Goal: Transaction & Acquisition: Purchase product/service

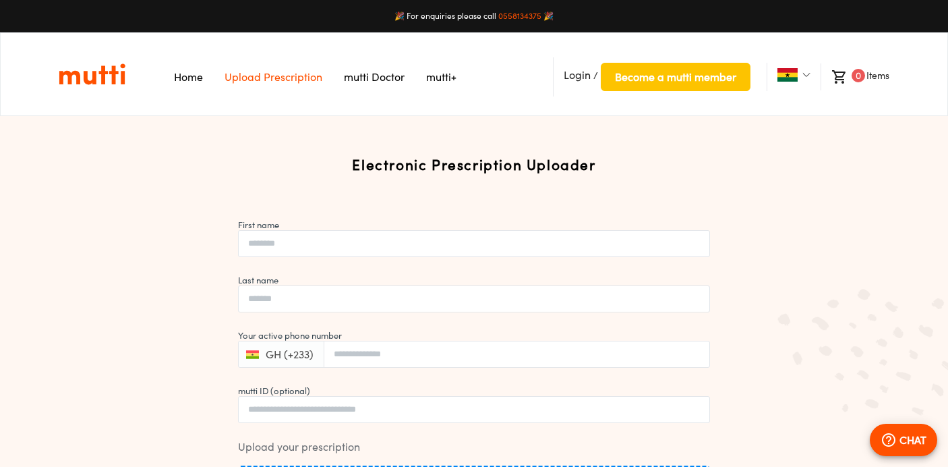
click at [440, 77] on link "mutti+" at bounding box center [441, 76] width 30 height 13
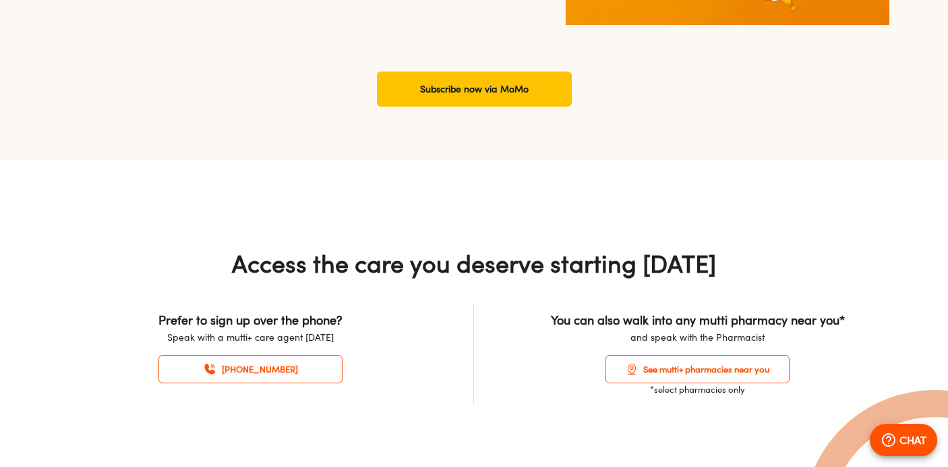
scroll to position [1450, 0]
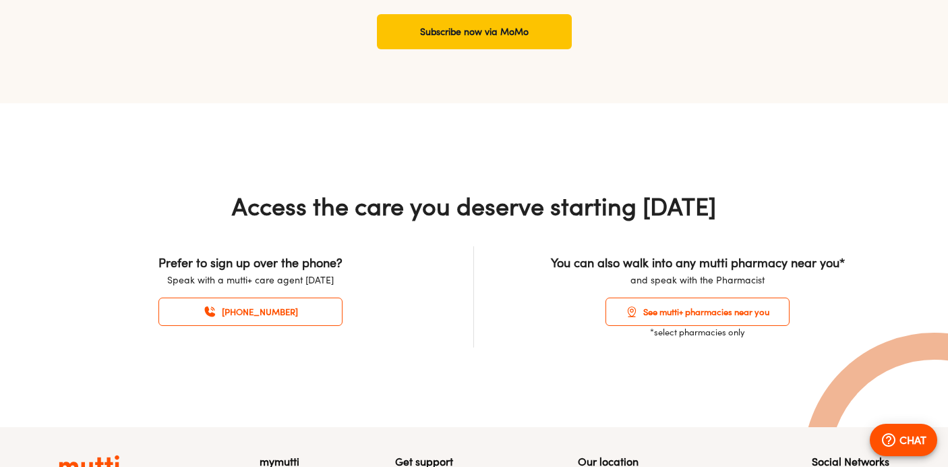
click at [427, 222] on div "Access the care you deserve starting [DATE] Prefer to sign up over the phone? S…" at bounding box center [473, 269] width 863 height 156
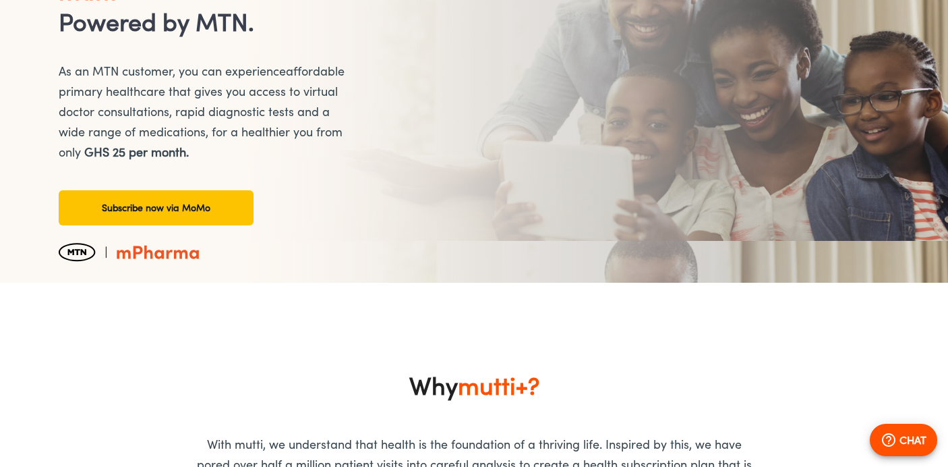
scroll to position [0, 0]
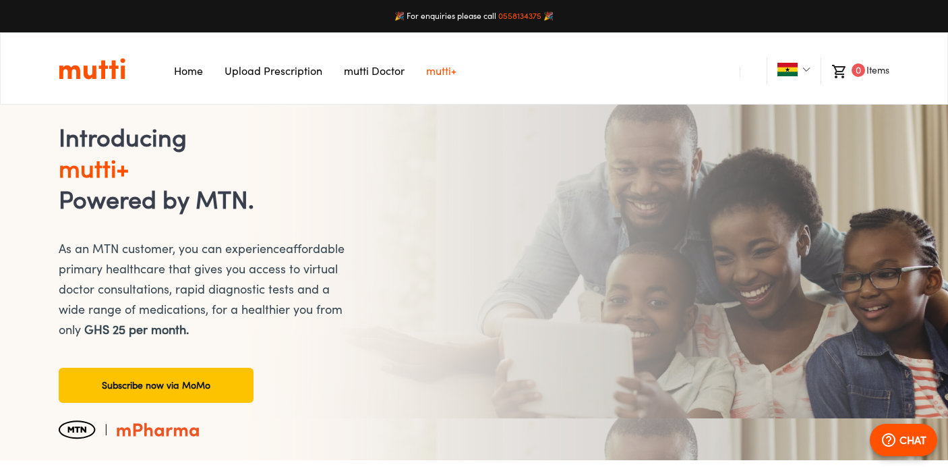
click at [187, 64] on link "Home" at bounding box center [188, 70] width 29 height 13
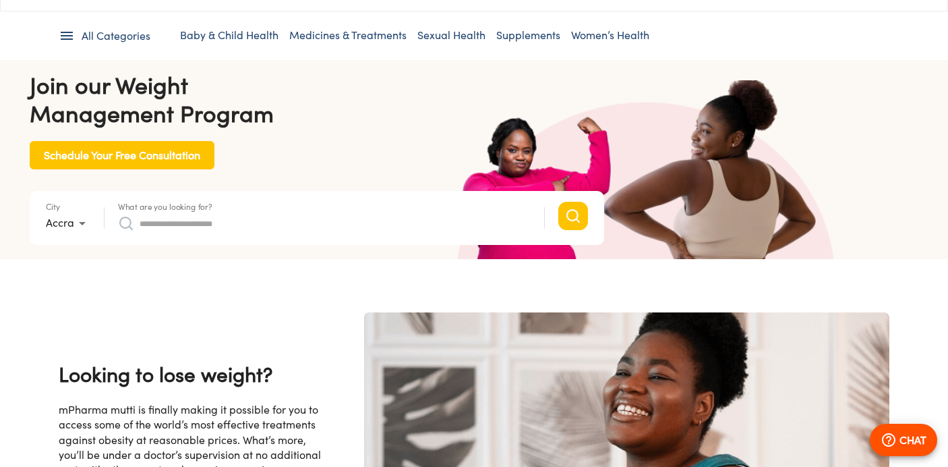
scroll to position [162, 0]
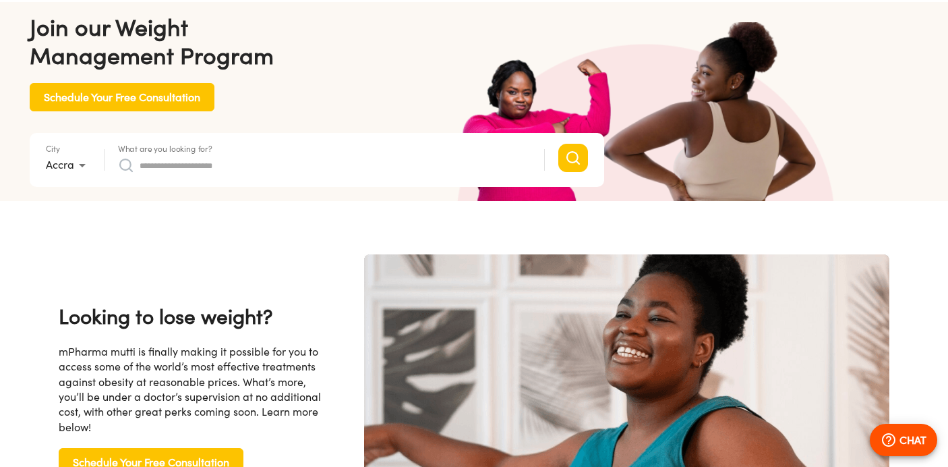
click at [241, 160] on input "What are you looking for?" at bounding box center [335, 165] width 391 height 22
type input "****"
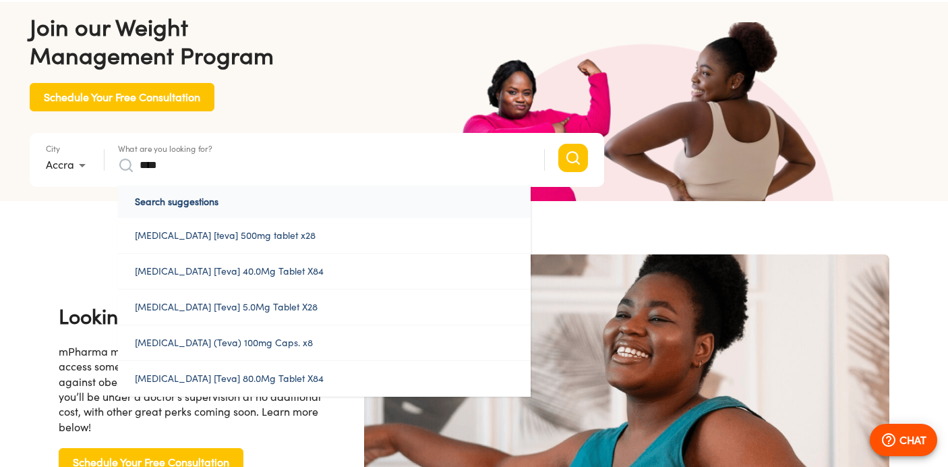
click button "Search" at bounding box center [573, 158] width 30 height 28
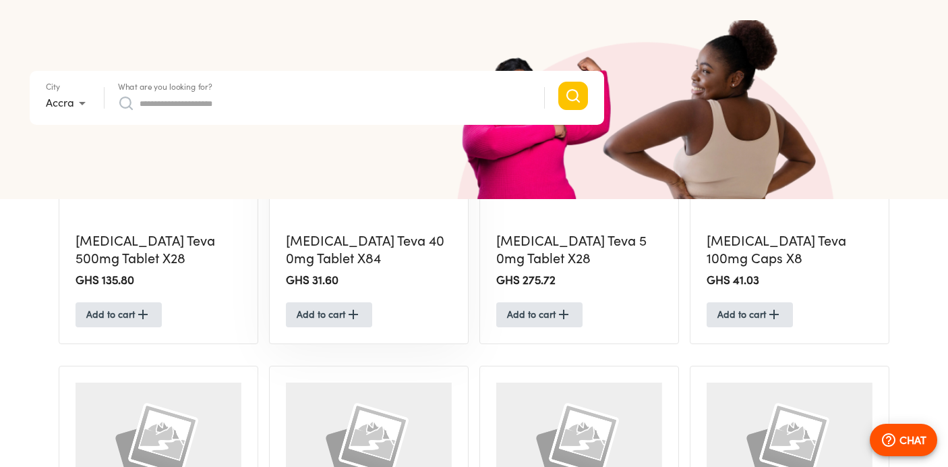
scroll to position [541, 0]
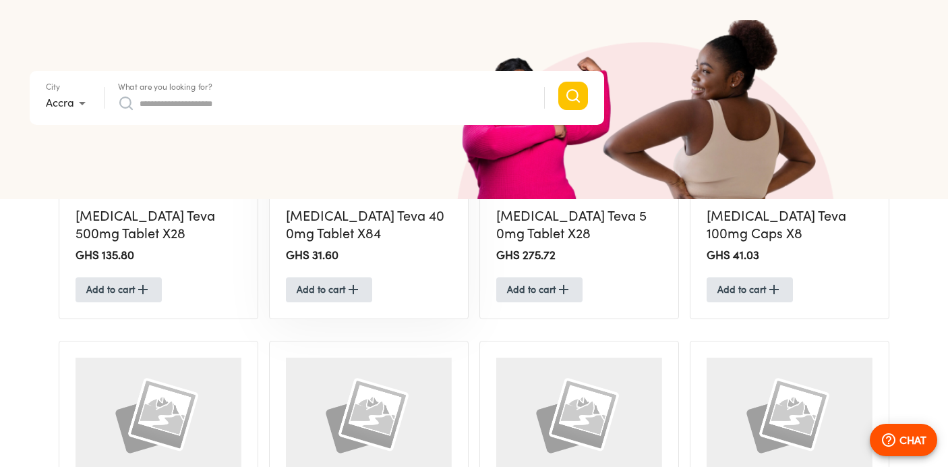
click at [369, 262] on h2 "GHS 31.60" at bounding box center [369, 255] width 166 height 16
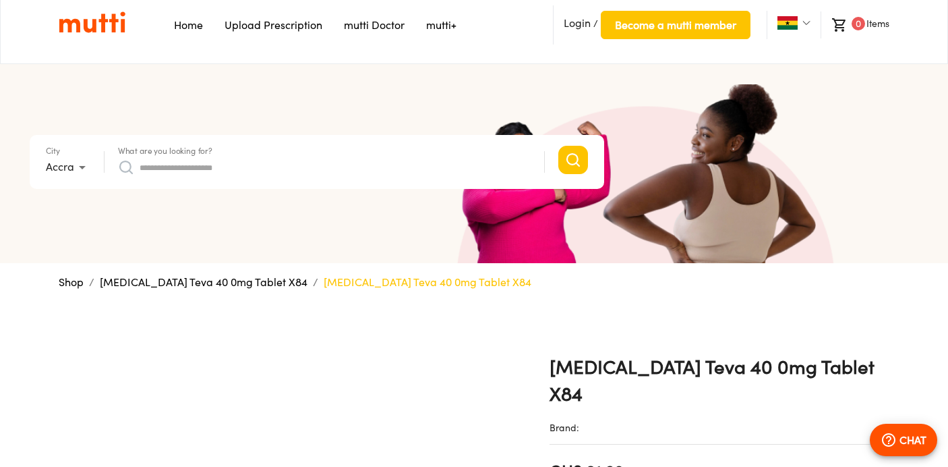
scroll to position [18, 0]
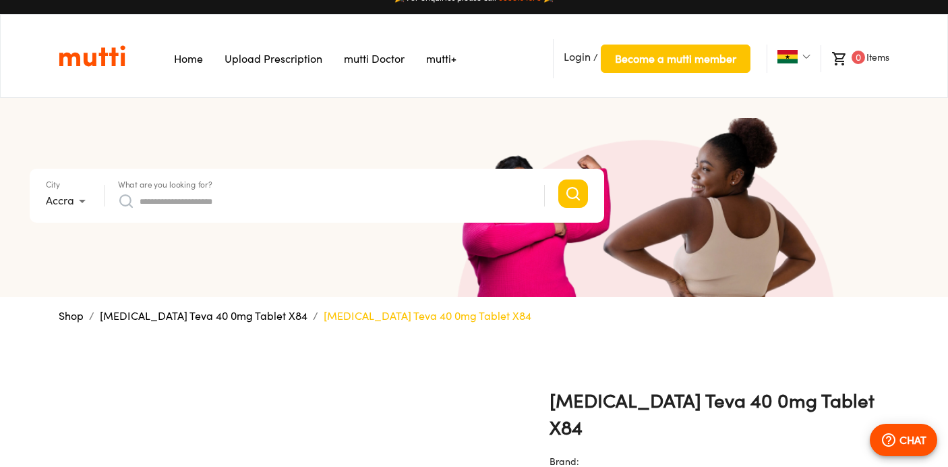
click at [335, 186] on div "What are you looking for?" at bounding box center [324, 195] width 413 height 32
click at [300, 193] on input "What are you looking for?" at bounding box center [335, 201] width 391 height 22
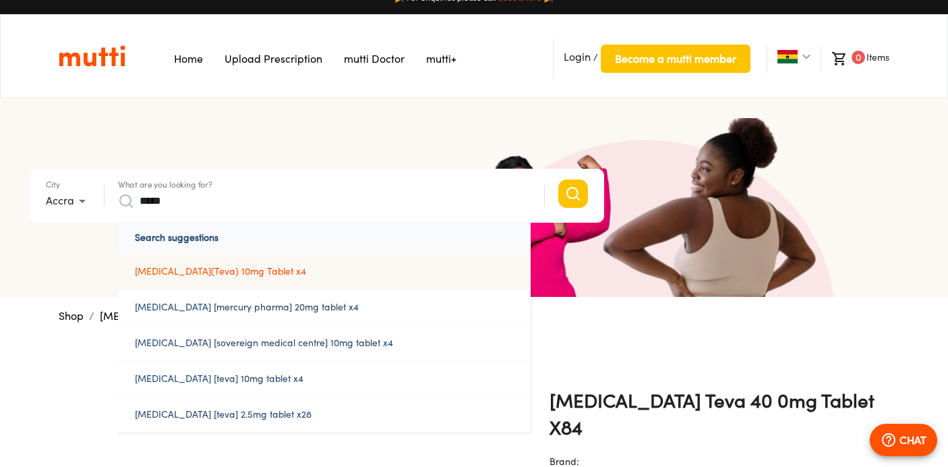
type input "*****"
click at [287, 272] on link "[MEDICAL_DATA](Teva) 10mg Tablet x4" at bounding box center [324, 270] width 413 height 35
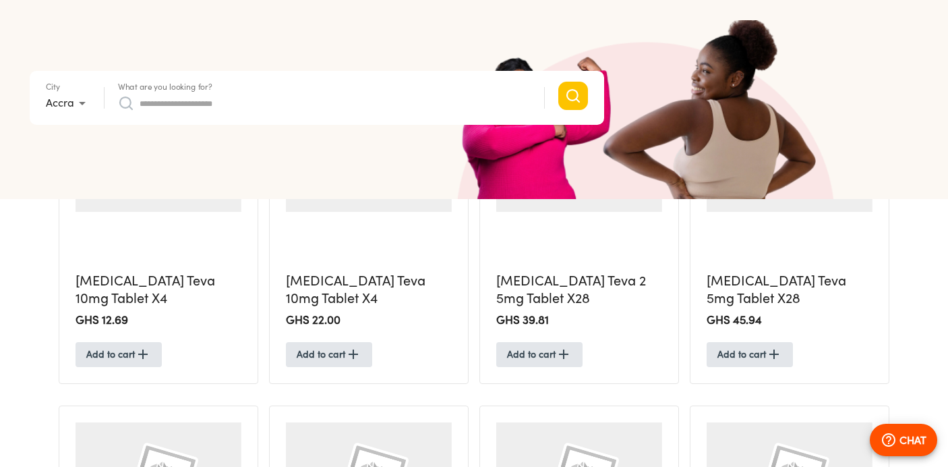
scroll to position [416, 0]
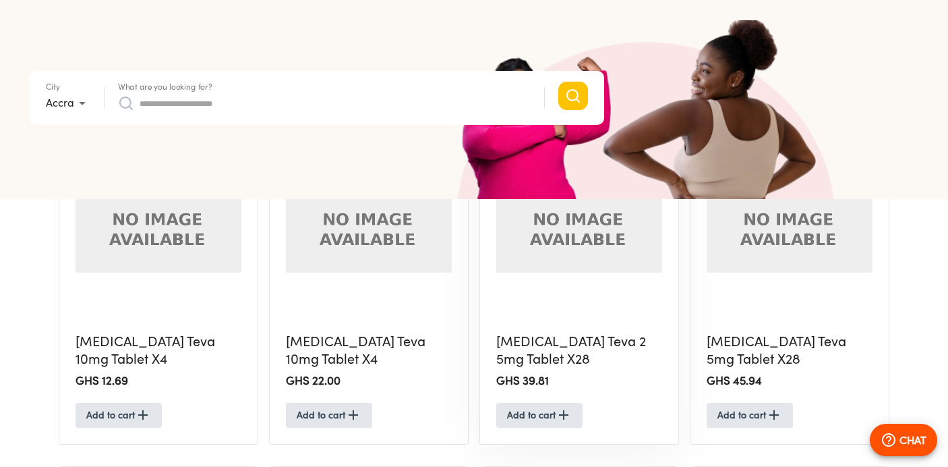
click at [536, 348] on h5 "[MEDICAL_DATA] Teva 2 5mg Tablet X28" at bounding box center [579, 350] width 166 height 36
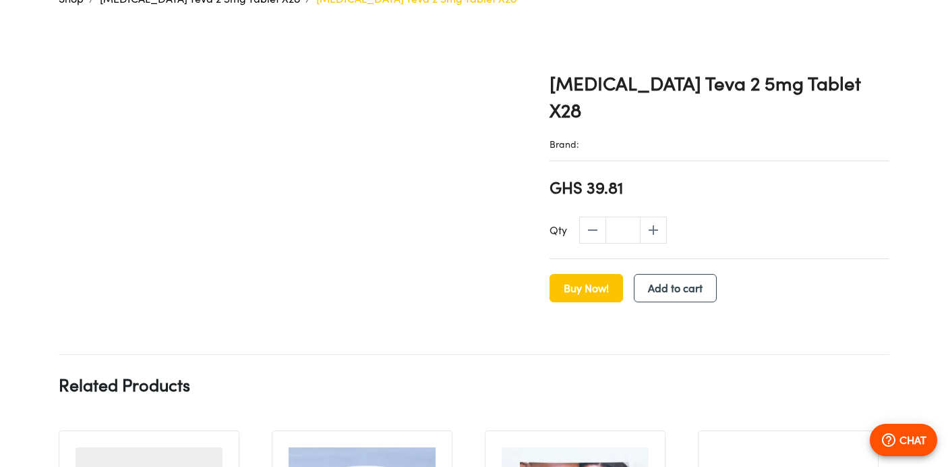
scroll to position [371, 0]
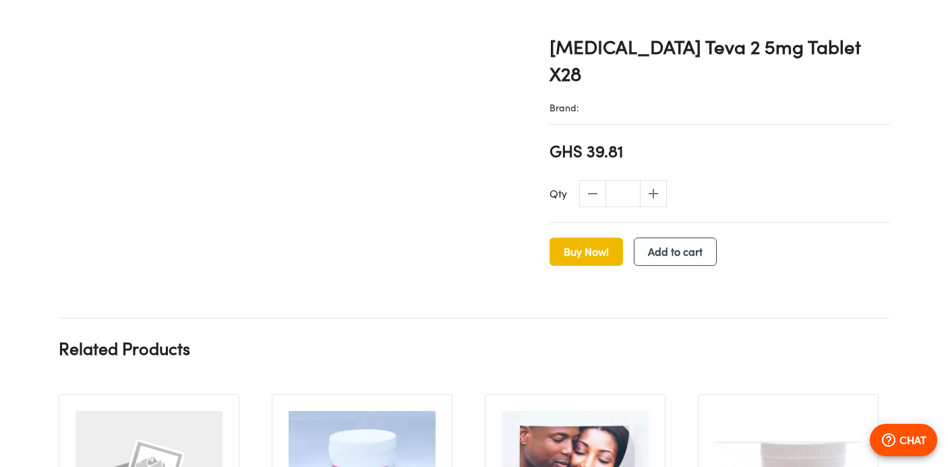
click at [571, 242] on span "Buy Now!" at bounding box center [586, 251] width 45 height 19
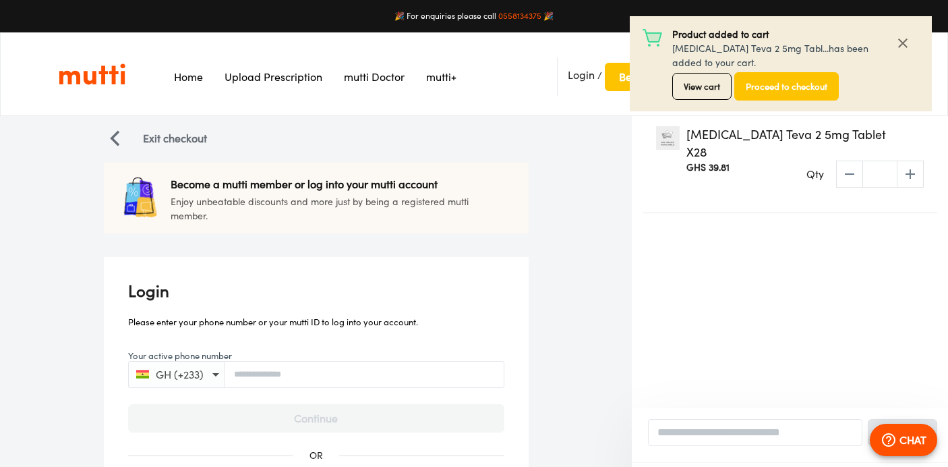
click at [901, 43] on icon "button" at bounding box center [903, 43] width 16 height 16
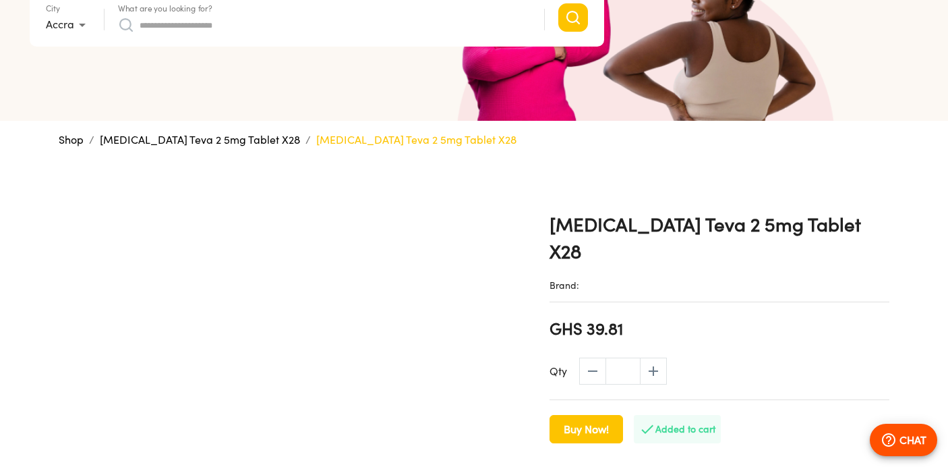
scroll to position [199, 0]
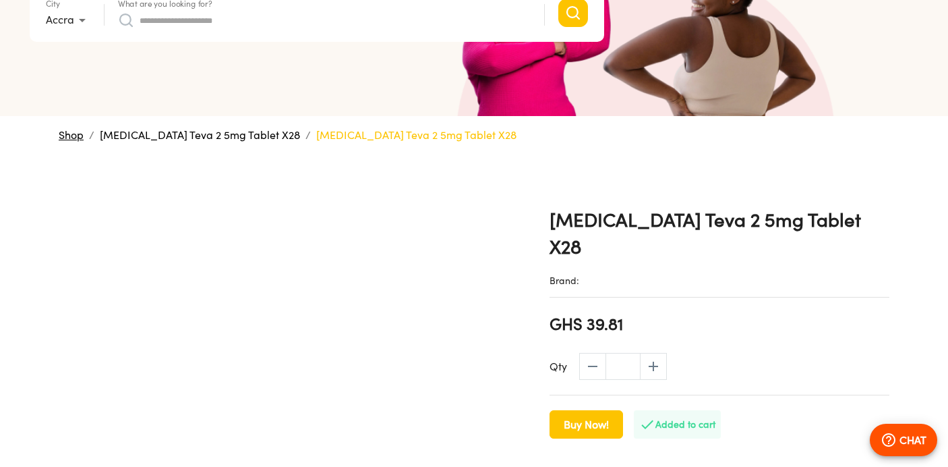
click at [63, 133] on link "Shop" at bounding box center [71, 134] width 25 height 13
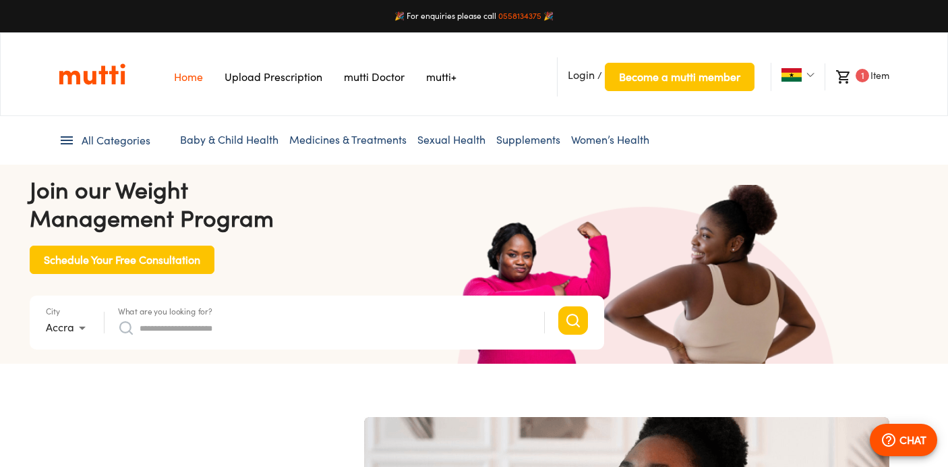
click at [459, 138] on link "Sexual Health" at bounding box center [451, 139] width 68 height 13
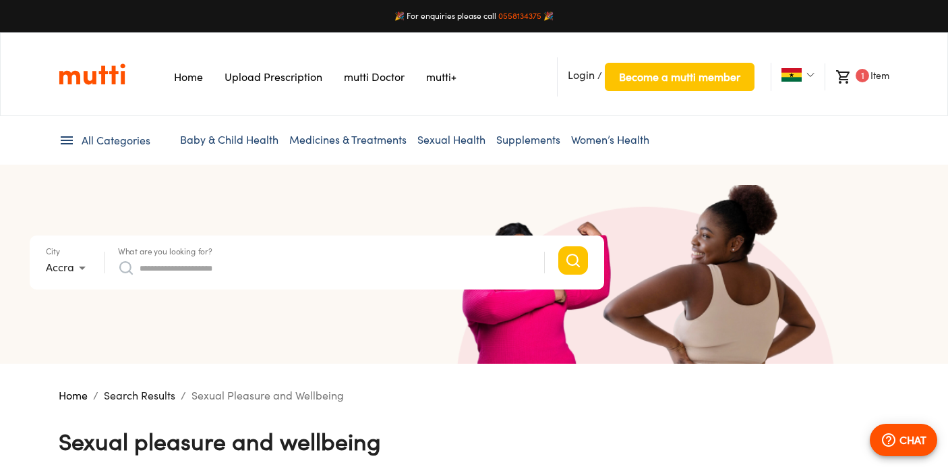
click at [133, 142] on span "All Categories" at bounding box center [116, 141] width 69 height 16
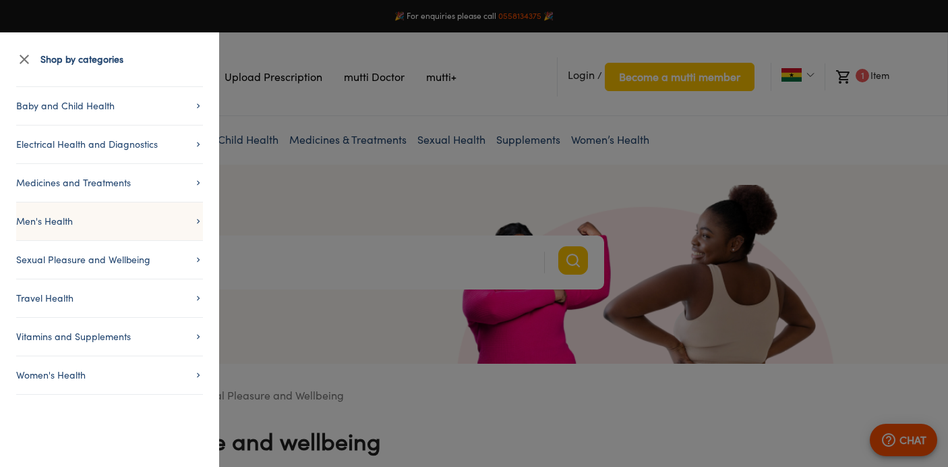
click at [113, 211] on li "Men's Health" at bounding box center [109, 221] width 187 height 38
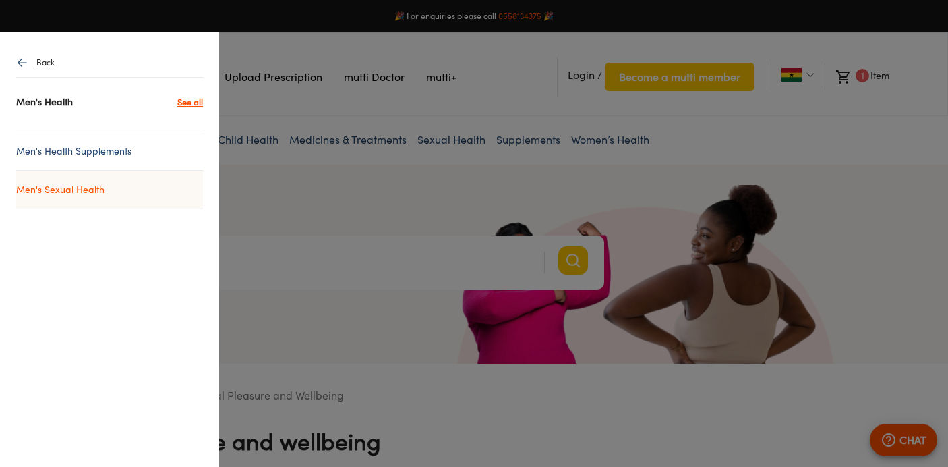
click at [96, 191] on link "Men's Sexual Health" at bounding box center [109, 189] width 187 height 16
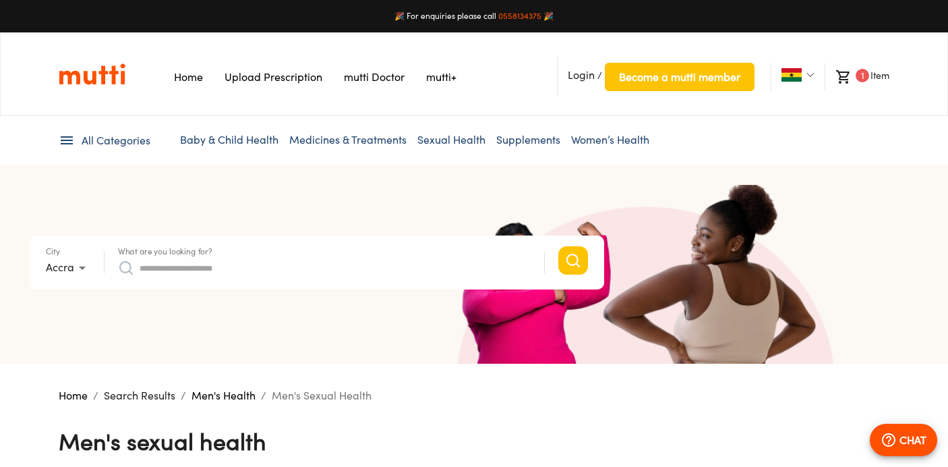
click at [336, 144] on link "Medicines & Treatments" at bounding box center [347, 139] width 117 height 13
click at [361, 257] on input "What are you looking for?" at bounding box center [335, 268] width 391 height 22
click at [373, 269] on input "What are you looking for?" at bounding box center [335, 268] width 391 height 22
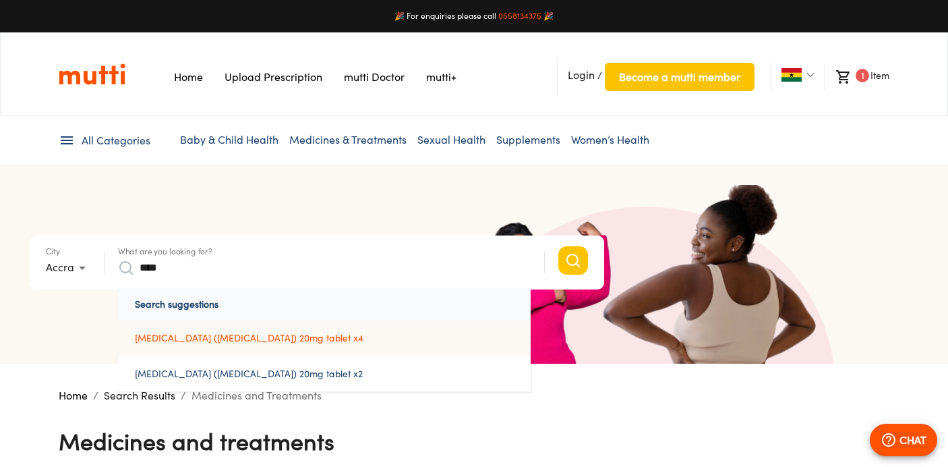
type input "****"
click at [270, 342] on link "[MEDICAL_DATA] ([MEDICAL_DATA]) 20mg tablet x4" at bounding box center [324, 337] width 413 height 35
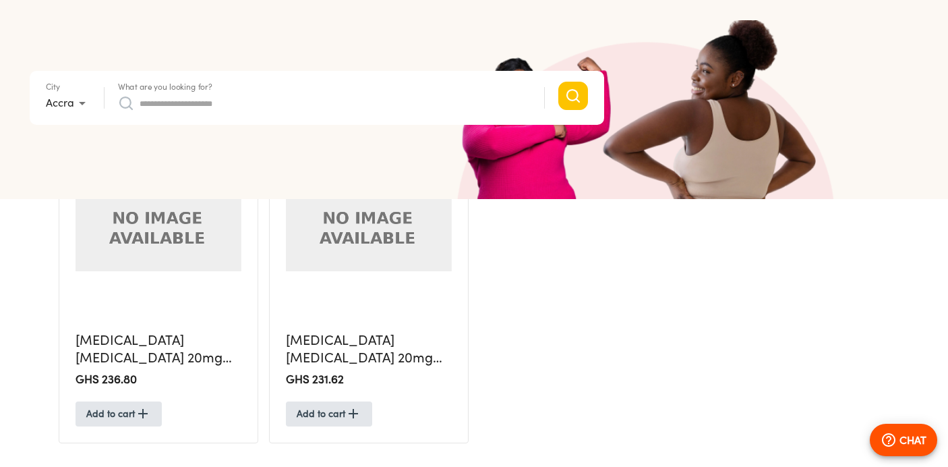
scroll to position [425, 0]
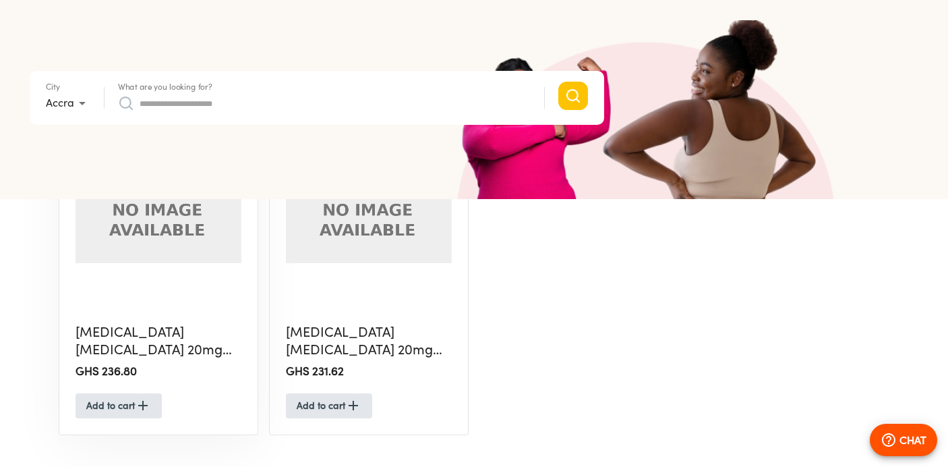
click at [191, 338] on h5 "[MEDICAL_DATA] [MEDICAL_DATA] 20mg Tablet X4" at bounding box center [159, 341] width 166 height 36
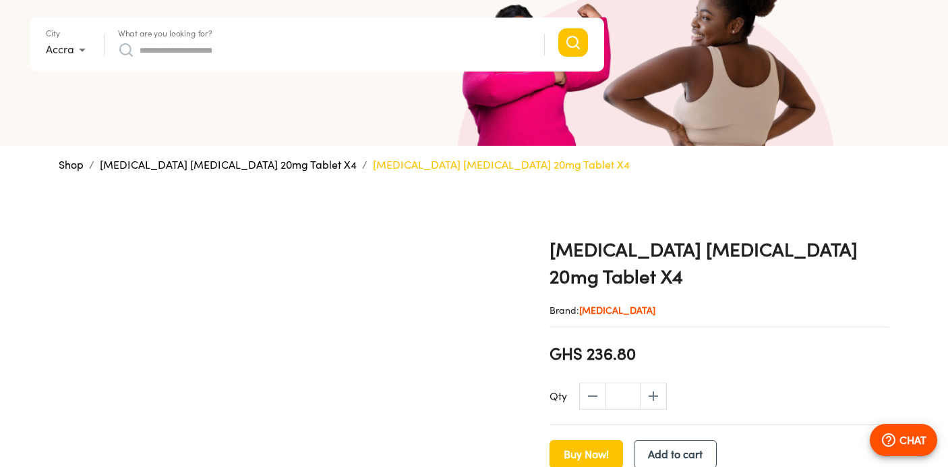
scroll to position [218, 0]
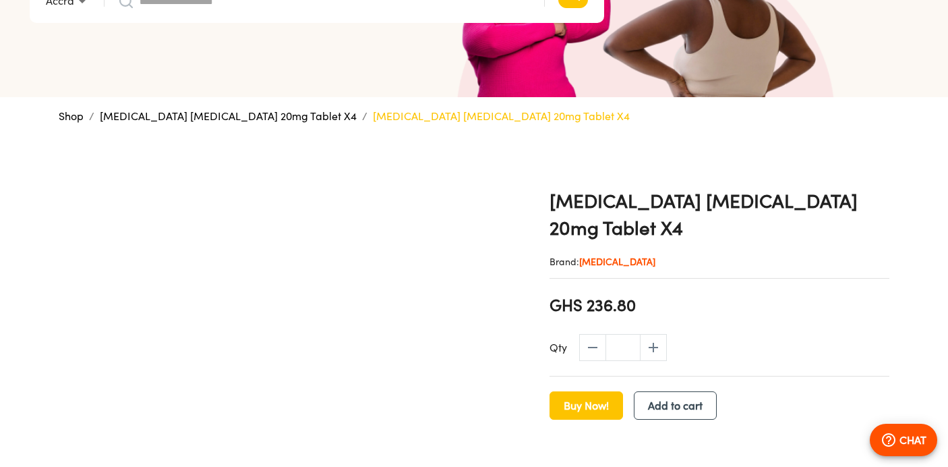
click at [616, 197] on h1 "[MEDICAL_DATA] [MEDICAL_DATA] 20mg Tablet X4" at bounding box center [719, 214] width 340 height 54
copy h1 "[MEDICAL_DATA]"
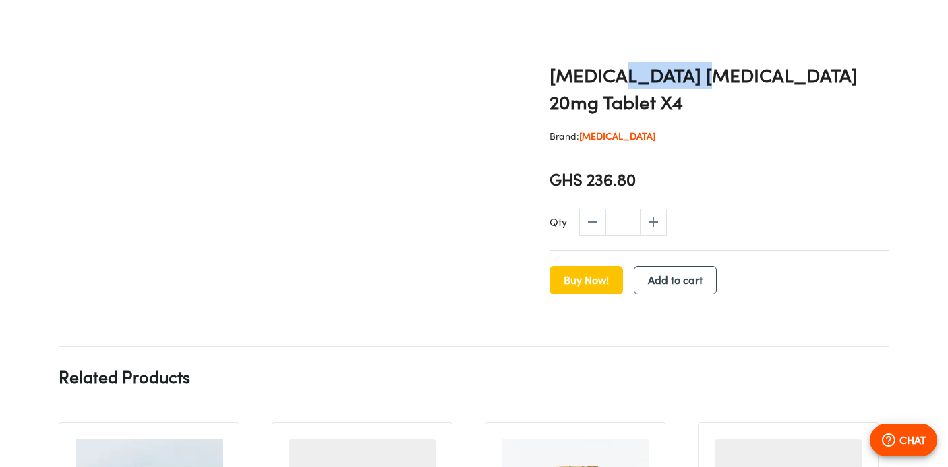
scroll to position [333, 0]
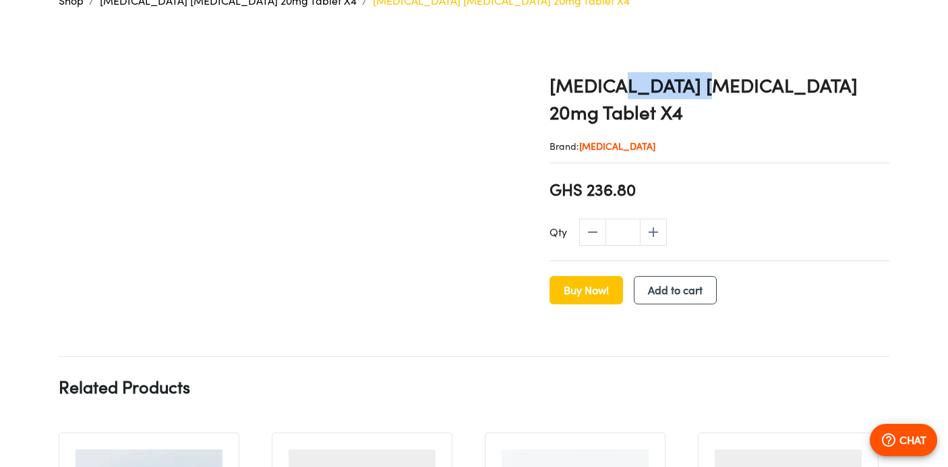
click at [651, 224] on icon "increase" at bounding box center [653, 232] width 16 height 16
type input "*"
click at [590, 280] on span "Buy Now!" at bounding box center [586, 289] width 45 height 19
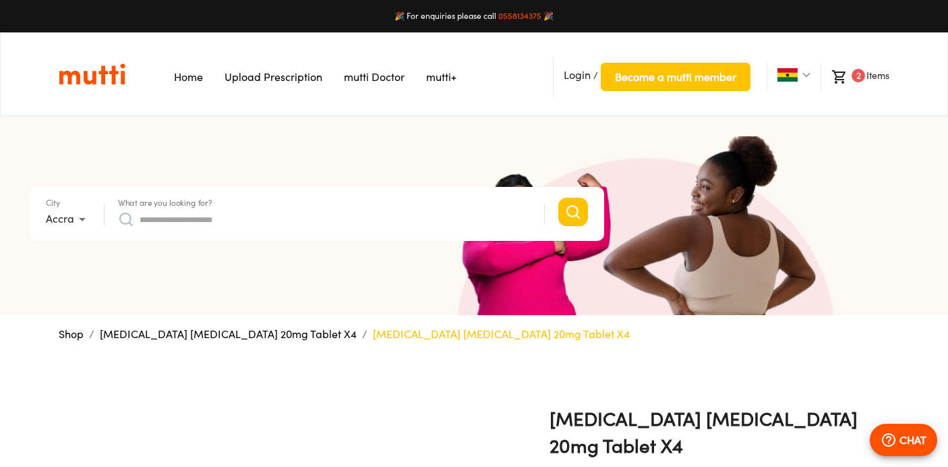
click at [208, 224] on input "What are you looking for?" at bounding box center [335, 219] width 391 height 22
paste input "*********"
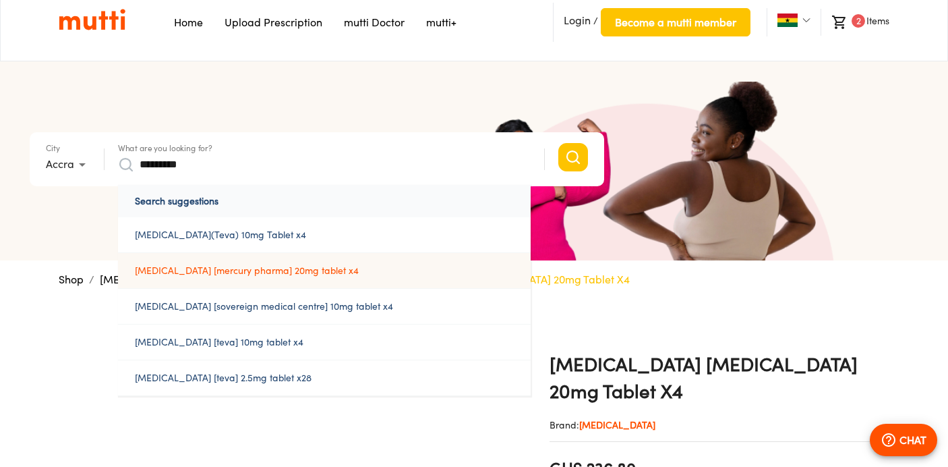
scroll to position [57, 0]
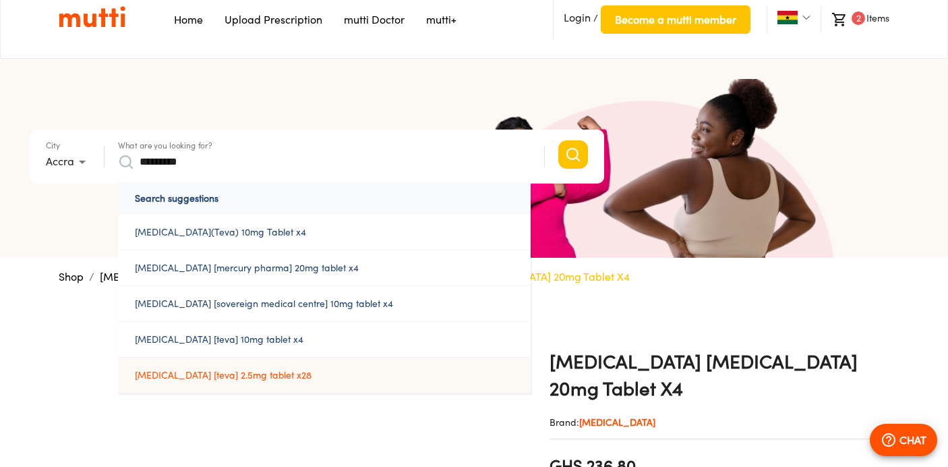
type input "*********"
click at [248, 373] on a%202 "[MEDICAL_DATA] [teva] 2.5mg tablet x28" at bounding box center [324, 374] width 413 height 35
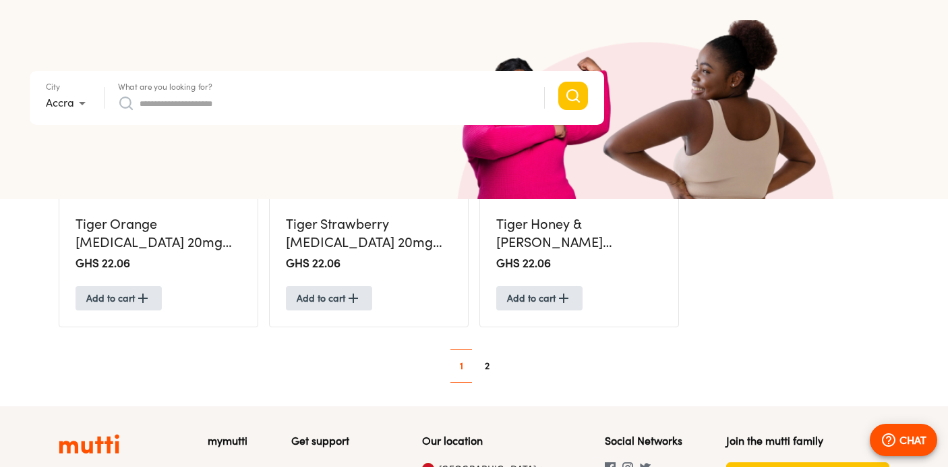
scroll to position [1414, 0]
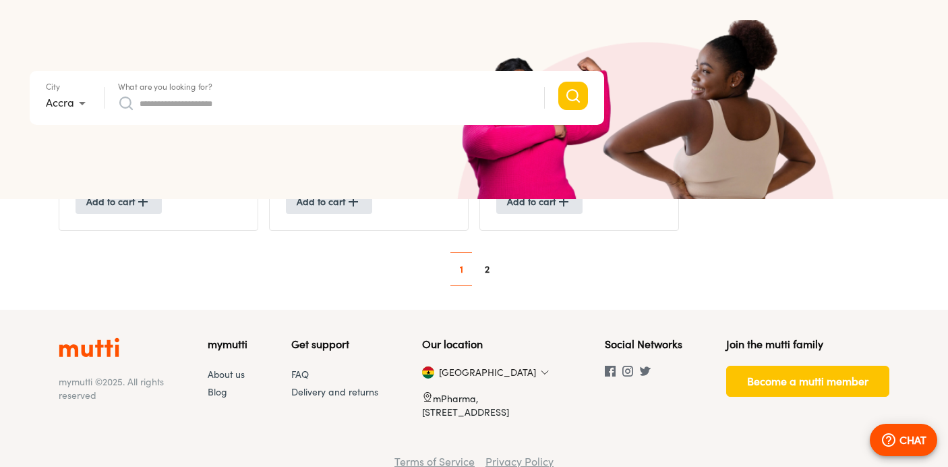
click at [485, 270] on link "2" at bounding box center [487, 269] width 22 height 22
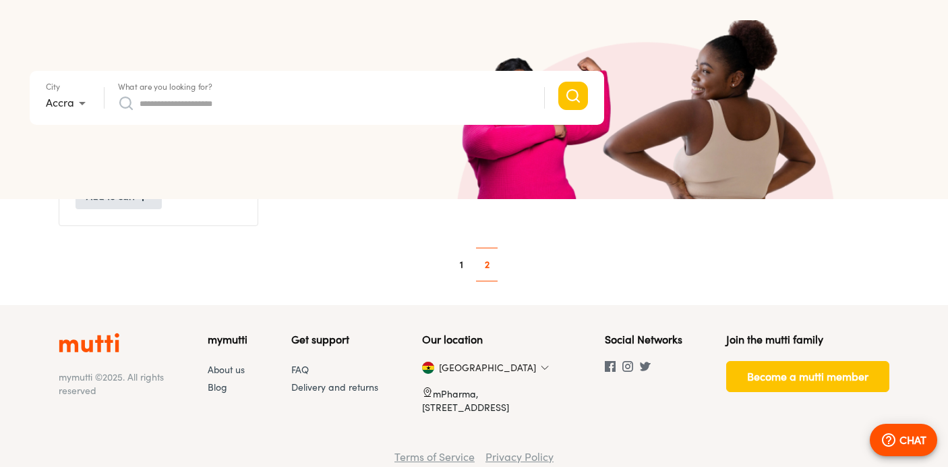
scroll to position [573, 0]
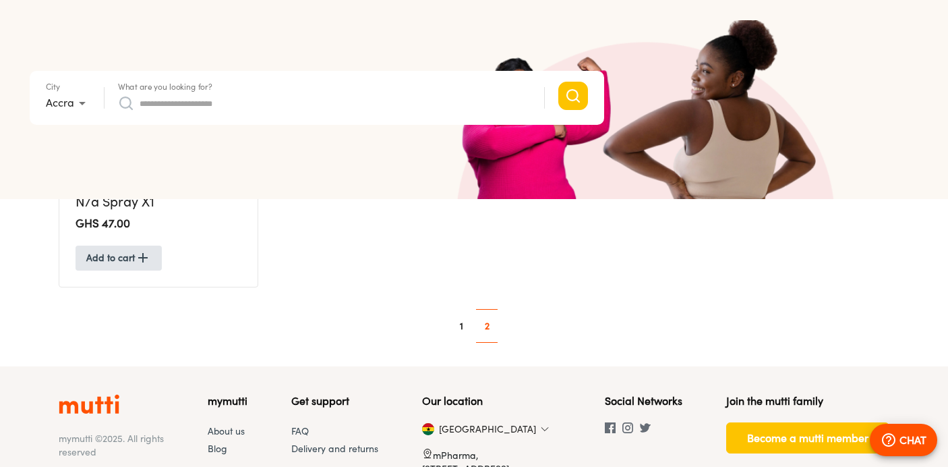
click at [462, 322] on link "1" at bounding box center [461, 326] width 22 height 22
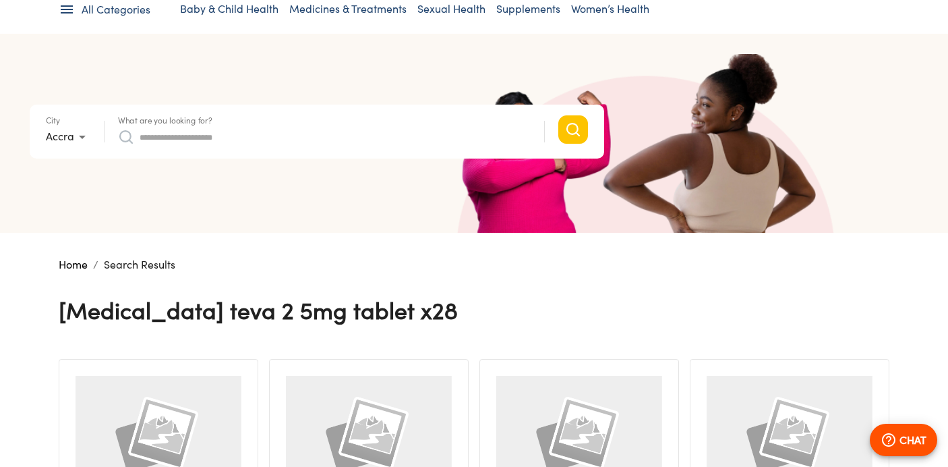
scroll to position [57, 0]
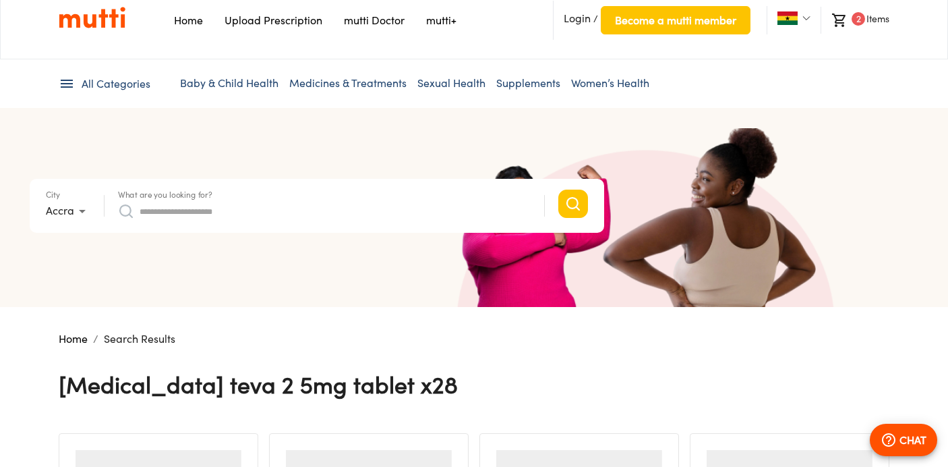
click at [101, 18] on img "Link on the logo navigates to HomePage" at bounding box center [92, 17] width 67 height 23
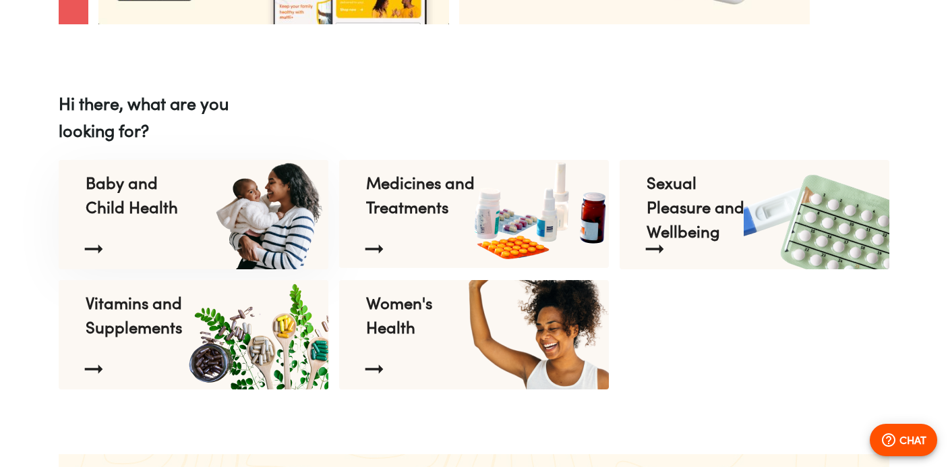
scroll to position [0, 701]
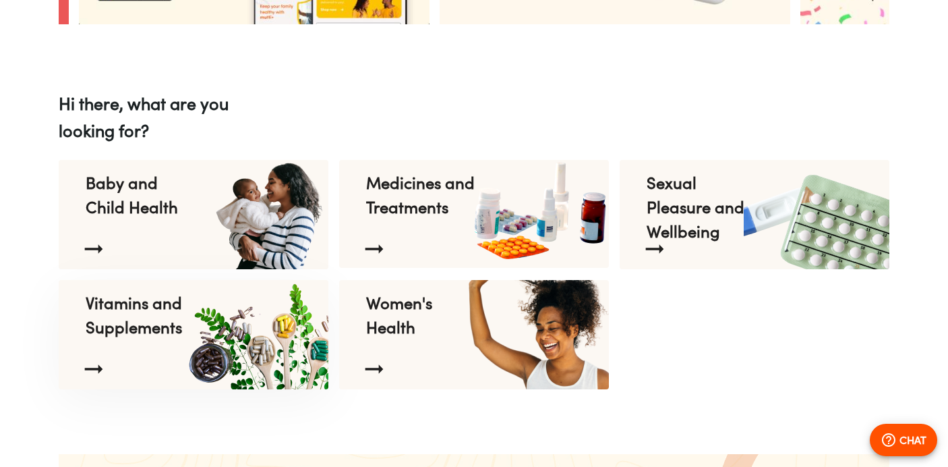
click at [241, 318] on img at bounding box center [256, 334] width 147 height 109
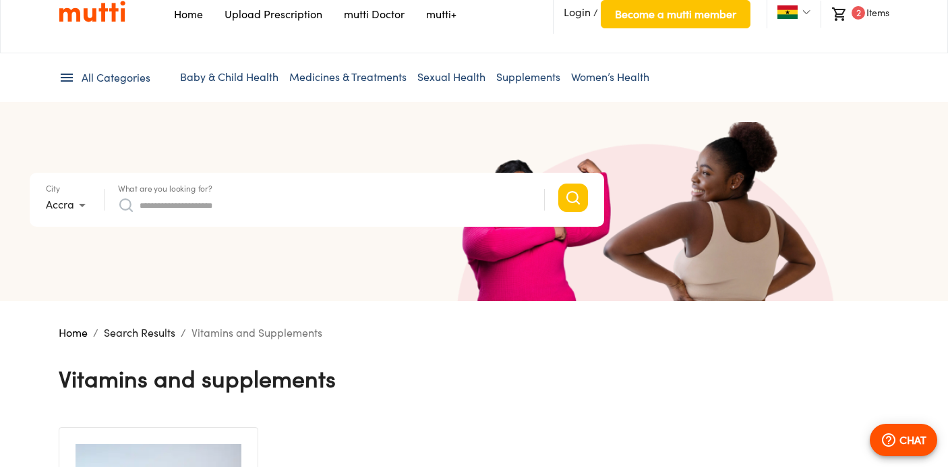
scroll to position [5, 0]
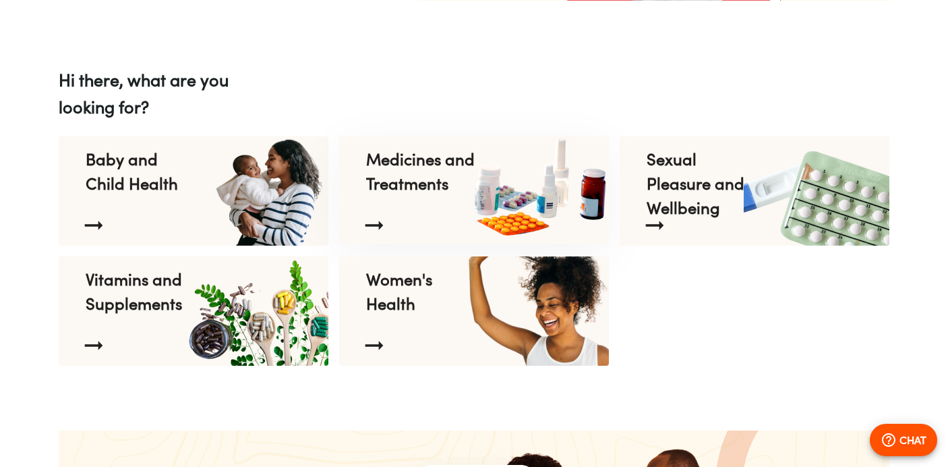
scroll to position [0, 253]
click at [433, 204] on div "Medicines and Treatments" at bounding box center [420, 171] width 131 height 70
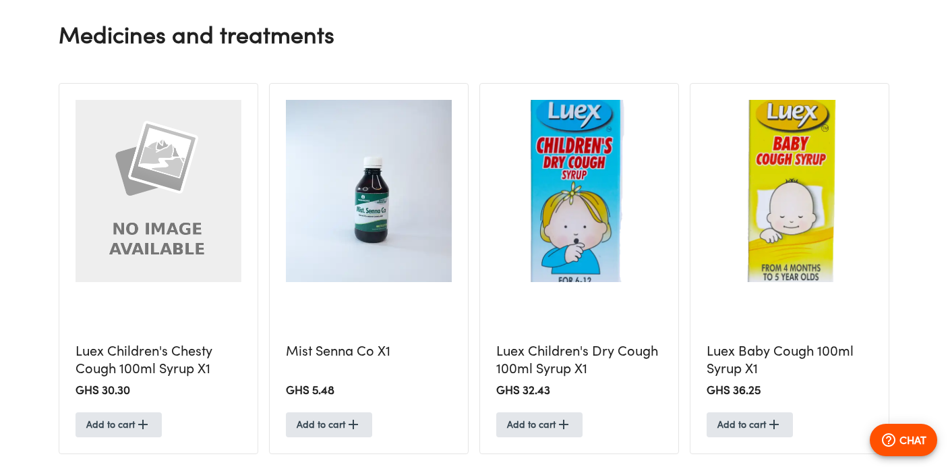
scroll to position [467, 0]
